Goal: Transaction & Acquisition: Purchase product/service

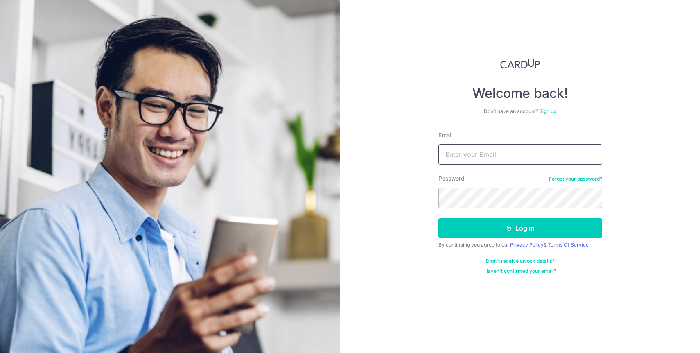
click at [451, 158] on input "Email" at bounding box center [520, 154] width 164 height 20
type input "[EMAIL_ADDRESS][DOMAIN_NAME]"
click at [438, 218] on button "Log in" at bounding box center [520, 228] width 164 height 20
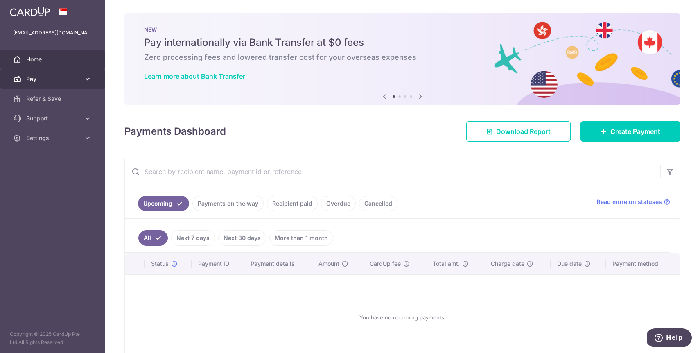
click at [46, 82] on span "Pay" at bounding box center [53, 79] width 54 height 8
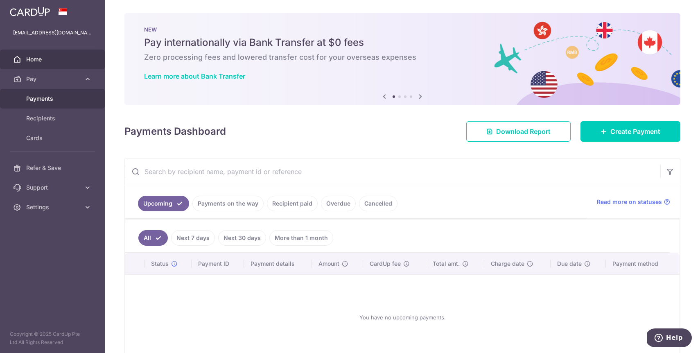
click at [55, 98] on span "Payments" at bounding box center [53, 99] width 54 height 8
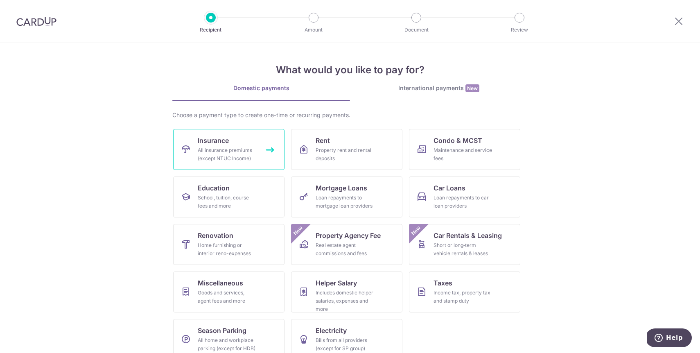
click at [268, 156] on link "Insurance All insurance premiums (except NTUC Income)" at bounding box center [228, 149] width 111 height 41
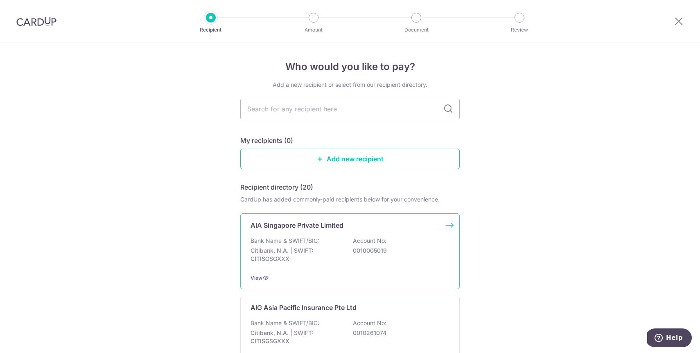
click at [331, 234] on div "AIA Singapore Private Limited Bank Name & SWIFT/BIC: Citibank, N.A. | SWIFT: CI…" at bounding box center [349, 251] width 219 height 76
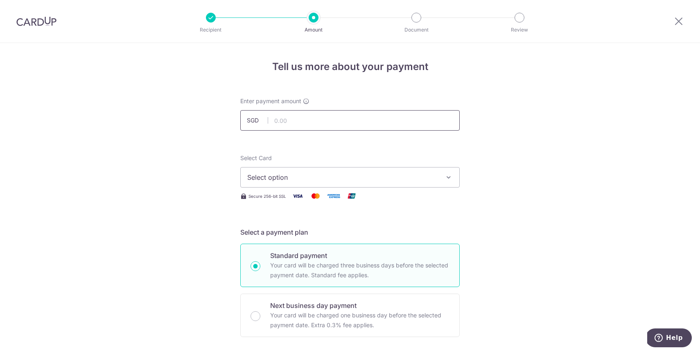
click at [379, 125] on input "text" at bounding box center [349, 120] width 219 height 20
type input "8,754.95"
click at [423, 179] on span "Select option" at bounding box center [342, 177] width 191 height 10
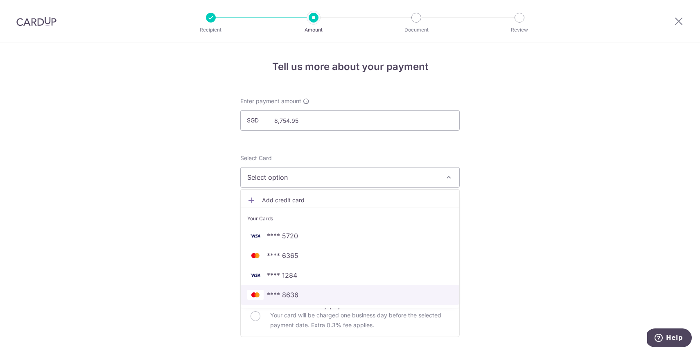
click at [403, 286] on link "**** 8636" at bounding box center [350, 295] width 218 height 20
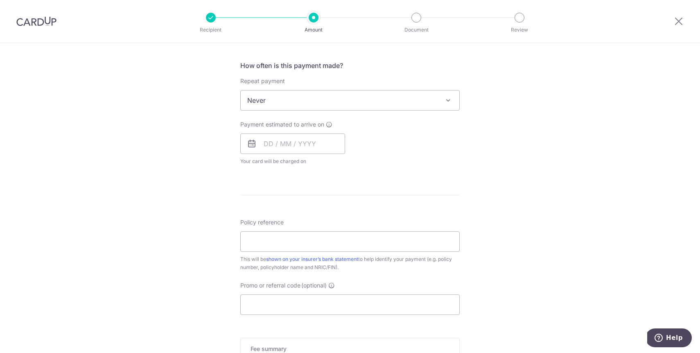
scroll to position [301, 0]
click at [291, 129] on div "Payment estimated to arrive on Your card will be charged on for the first payme…" at bounding box center [292, 140] width 105 height 45
click at [307, 140] on input "text" at bounding box center [292, 141] width 105 height 20
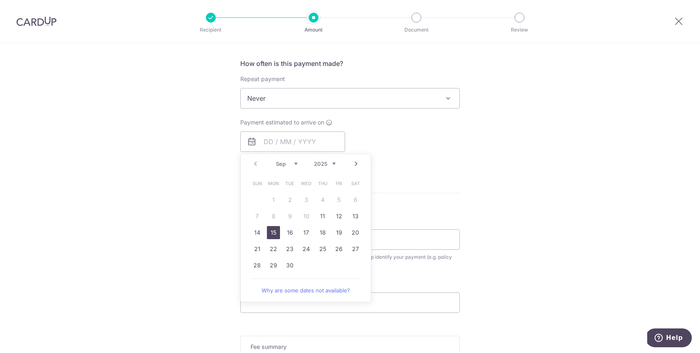
click at [269, 235] on link "15" at bounding box center [273, 232] width 13 height 13
type input "15/09/2025"
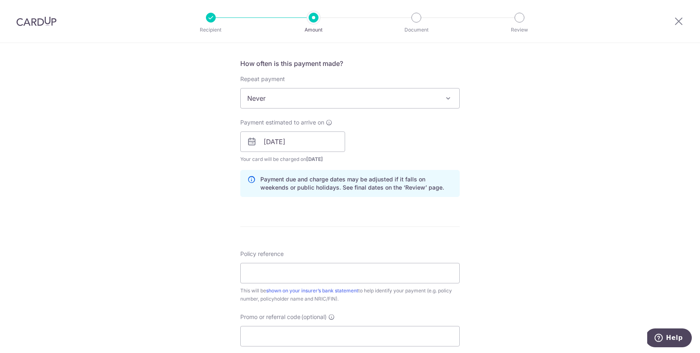
click at [269, 235] on form "Enter payment amount SGD 8,754.95 8754.95 Select Card **** 8636 Add credit card…" at bounding box center [349, 136] width 219 height 681
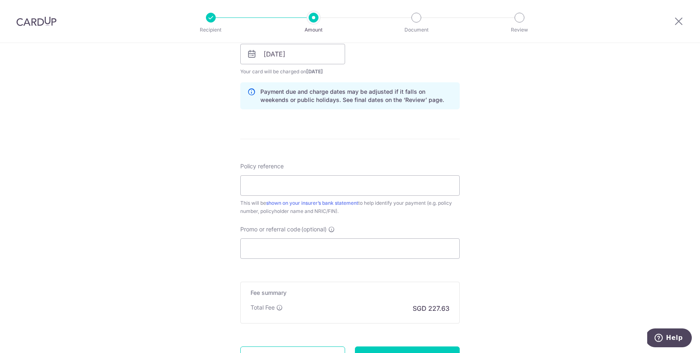
scroll to position [423, 0]
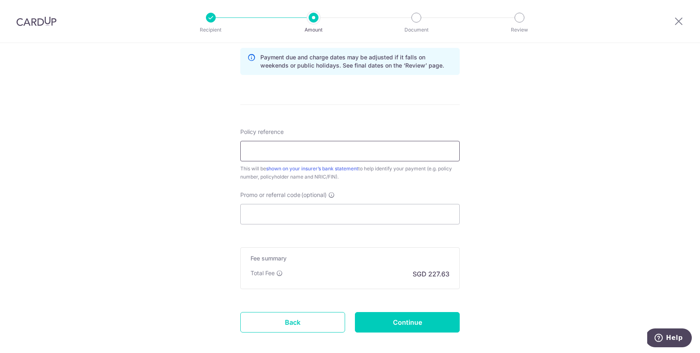
click at [422, 153] on input "Policy reference" at bounding box center [349, 151] width 219 height 20
type input "L700392649"
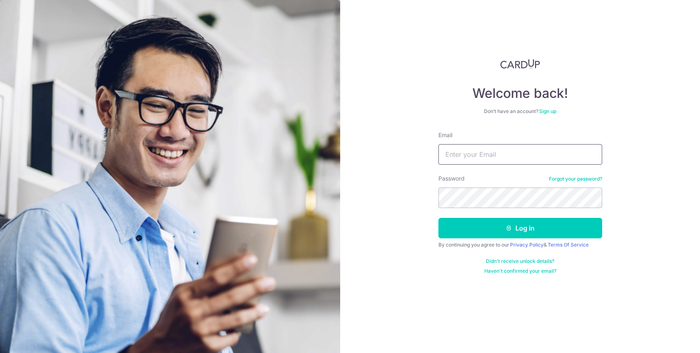
click at [481, 150] on input "Email" at bounding box center [520, 154] width 164 height 20
type input "[EMAIL_ADDRESS][DOMAIN_NAME]"
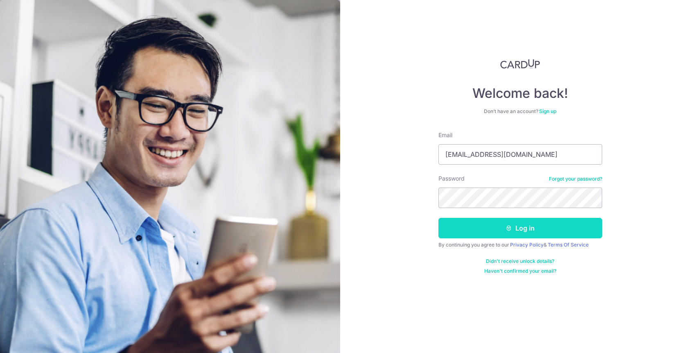
click at [503, 238] on button "Log in" at bounding box center [520, 228] width 164 height 20
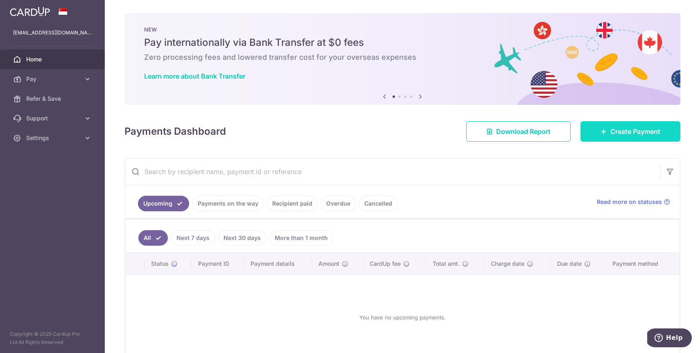
click at [610, 124] on link "Create Payment" at bounding box center [630, 131] width 100 height 20
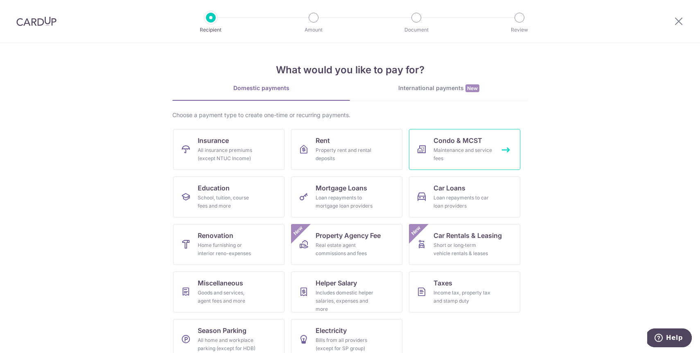
click at [435, 132] on link "Condo & MCST Maintenance and service fees" at bounding box center [464, 149] width 111 height 41
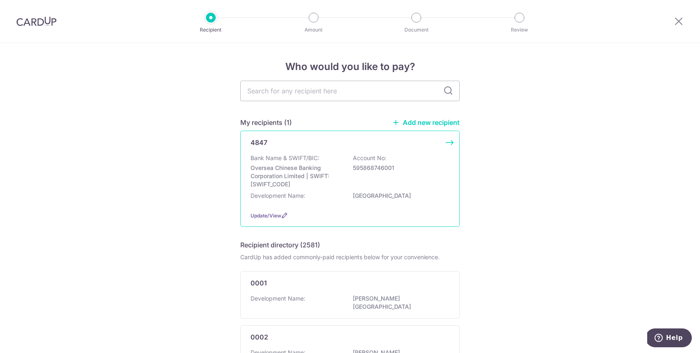
click at [386, 155] on p "Account No:" at bounding box center [370, 158] width 34 height 8
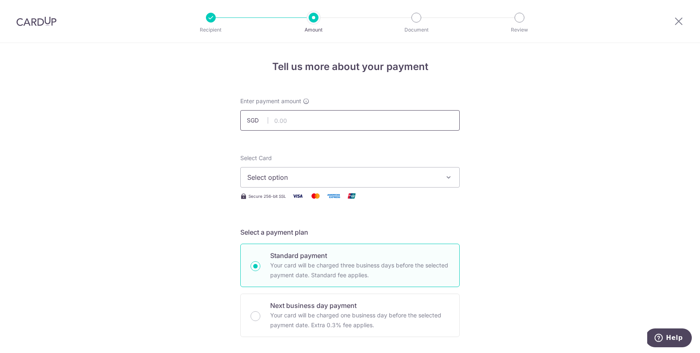
click at [371, 119] on input "text" at bounding box center [349, 120] width 219 height 20
type input "1,275.30"
click at [372, 167] on button "Select option" at bounding box center [349, 177] width 219 height 20
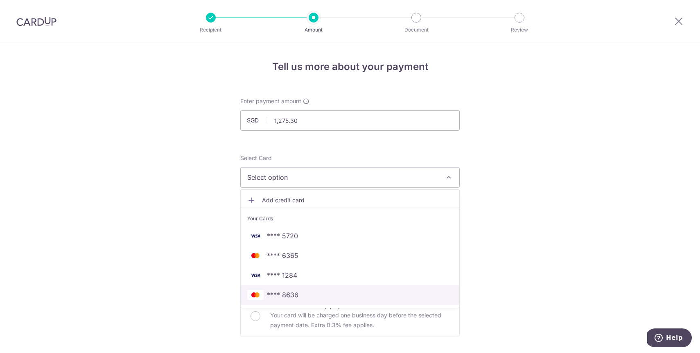
click at [356, 299] on span "**** 8636" at bounding box center [349, 295] width 205 height 10
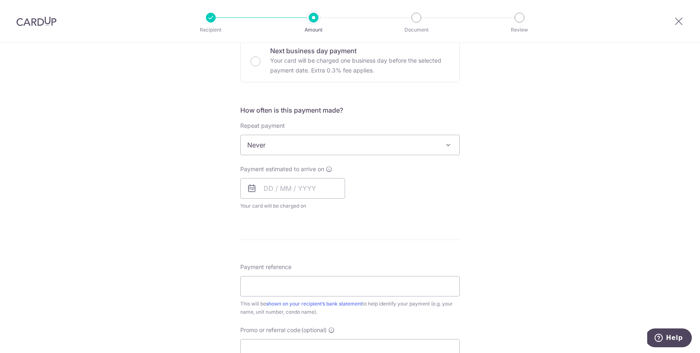
scroll to position [261, 0]
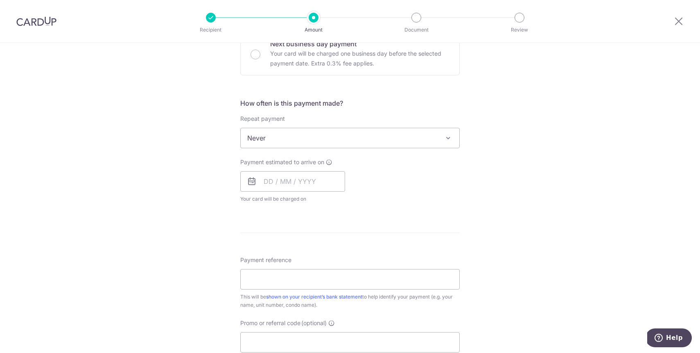
click at [395, 142] on span "Never" at bounding box center [350, 138] width 218 height 20
click at [340, 178] on input "text" at bounding box center [292, 181] width 105 height 20
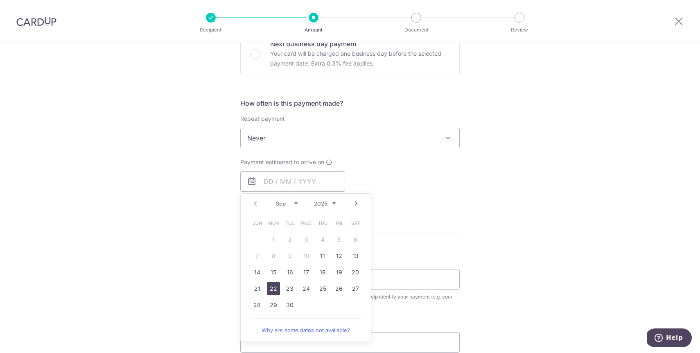
click at [275, 292] on link "22" at bounding box center [273, 288] width 13 height 13
type input "[DATE]"
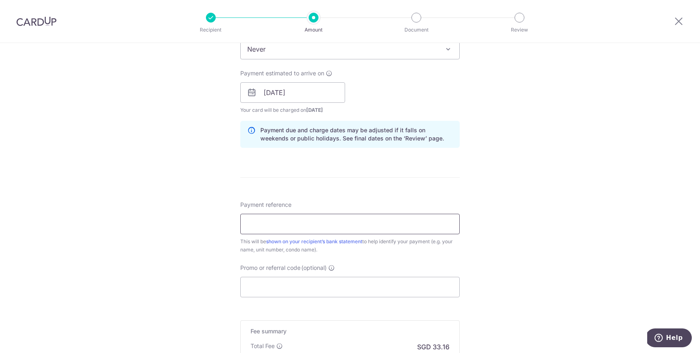
scroll to position [351, 0]
click at [360, 220] on input "Payment reference" at bounding box center [349, 223] width 219 height 20
type input "blk 660569"
click at [316, 280] on input "Promo or referral code (optional)" at bounding box center [349, 286] width 219 height 20
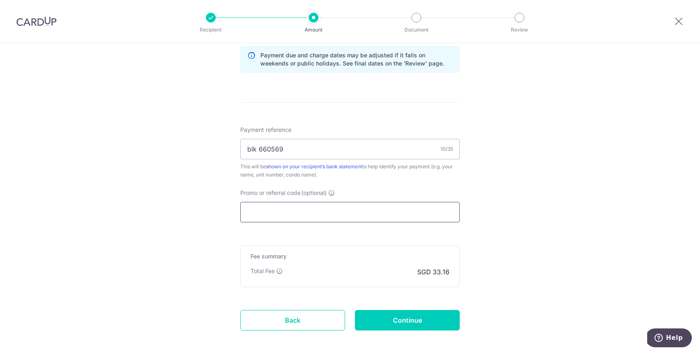
scroll to position [464, 0]
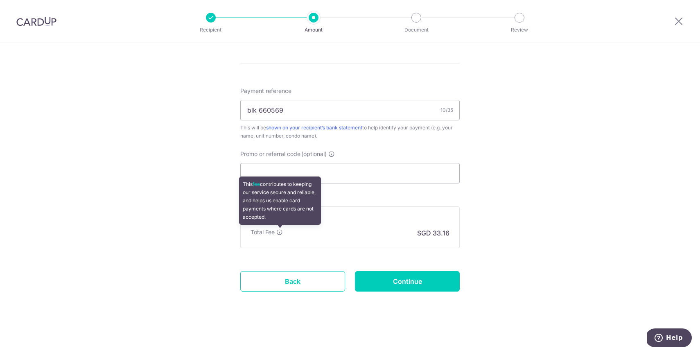
click at [281, 232] on icon at bounding box center [279, 232] width 7 height 7
